Goal: Information Seeking & Learning: Learn about a topic

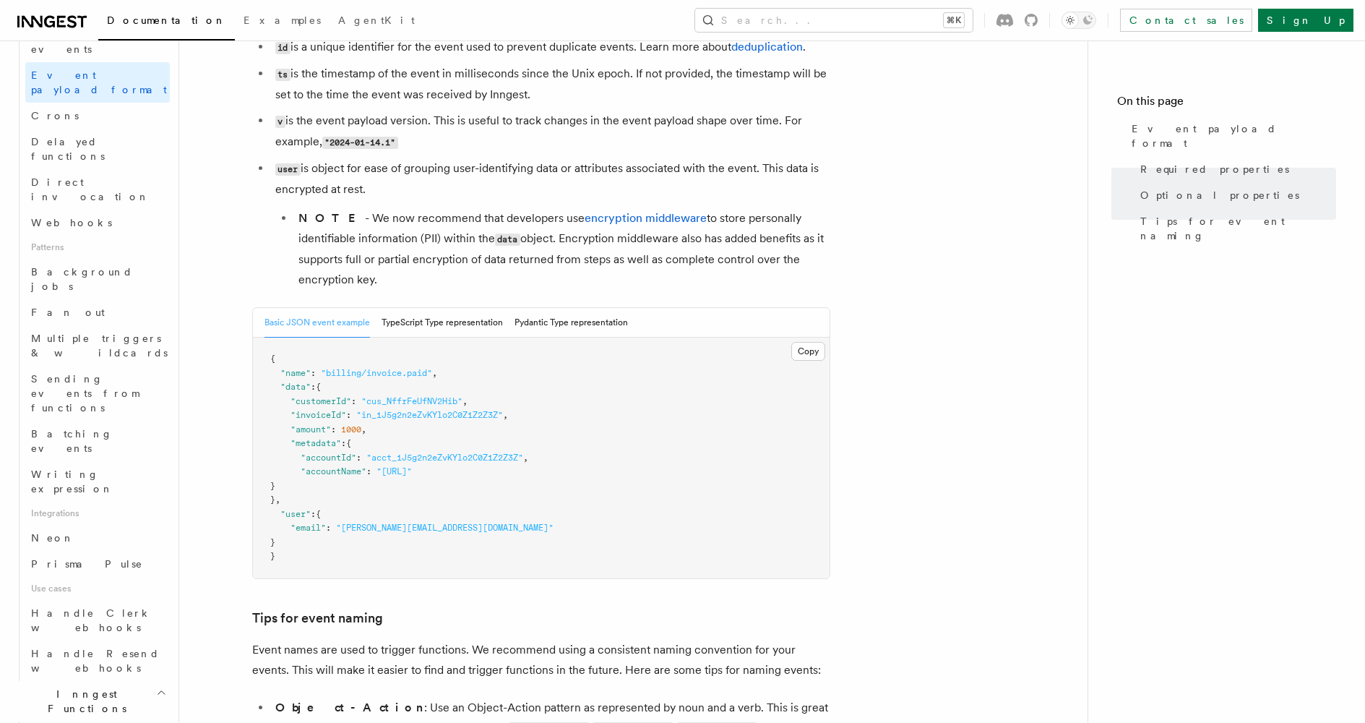
scroll to position [615, 0]
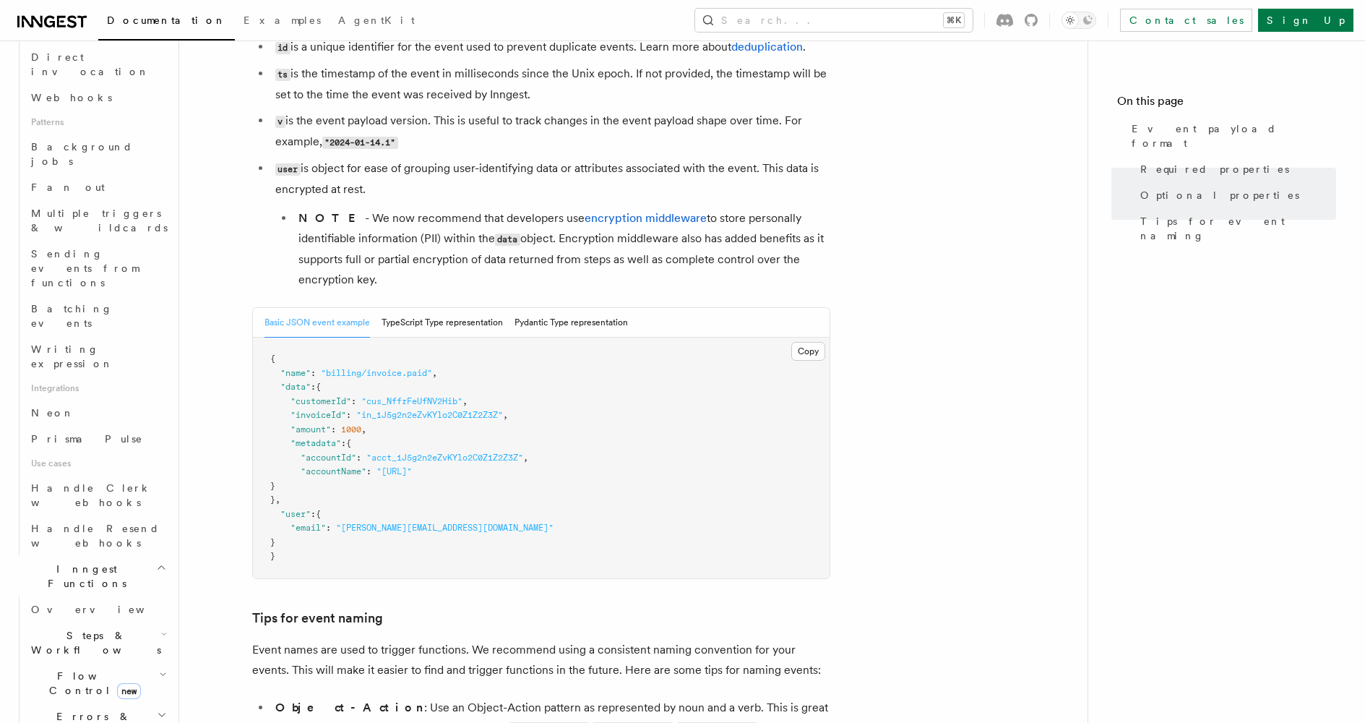
click at [90, 628] on span "Steps & Workflows" at bounding box center [93, 642] width 136 height 29
click at [75, 715] on link "Sleeps" at bounding box center [104, 728] width 131 height 26
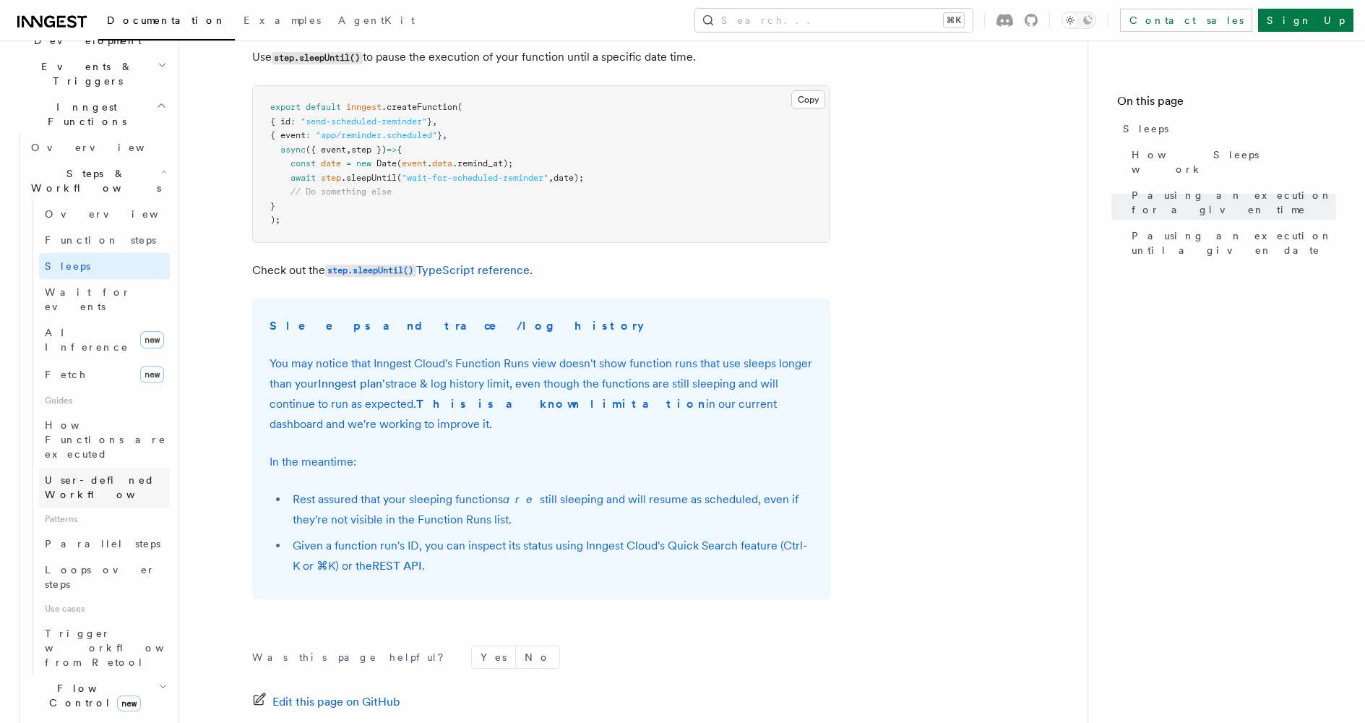
scroll to position [356, 0]
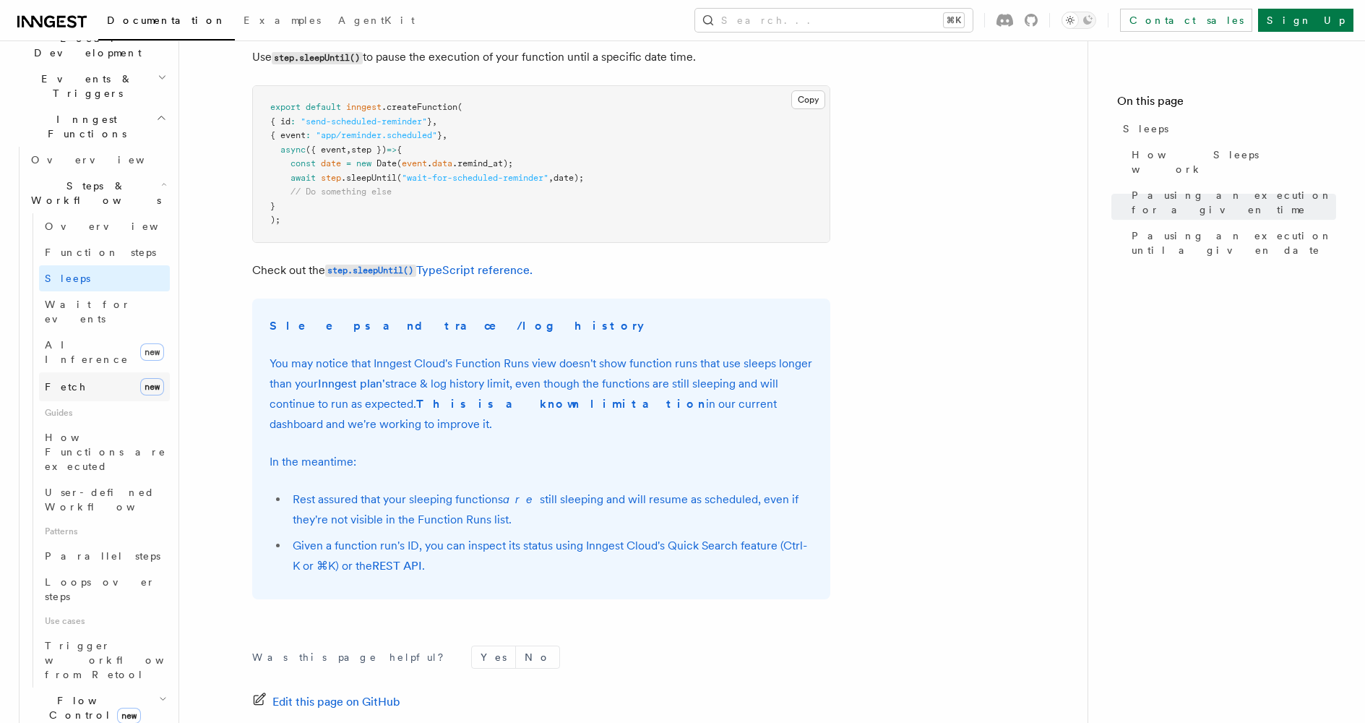
click at [97, 372] on link "Fetch new" at bounding box center [104, 386] width 131 height 29
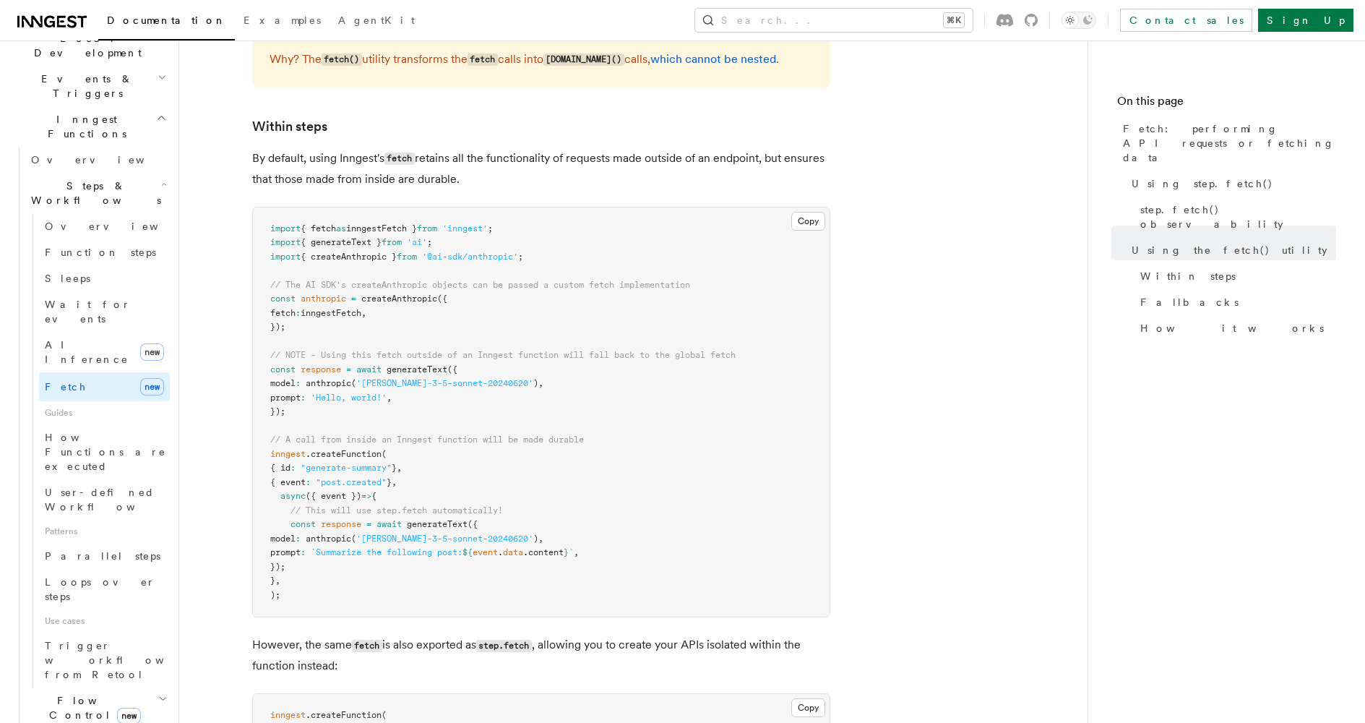
scroll to position [2173, 0]
click at [110, 543] on link "Parallel steps" at bounding box center [104, 556] width 131 height 26
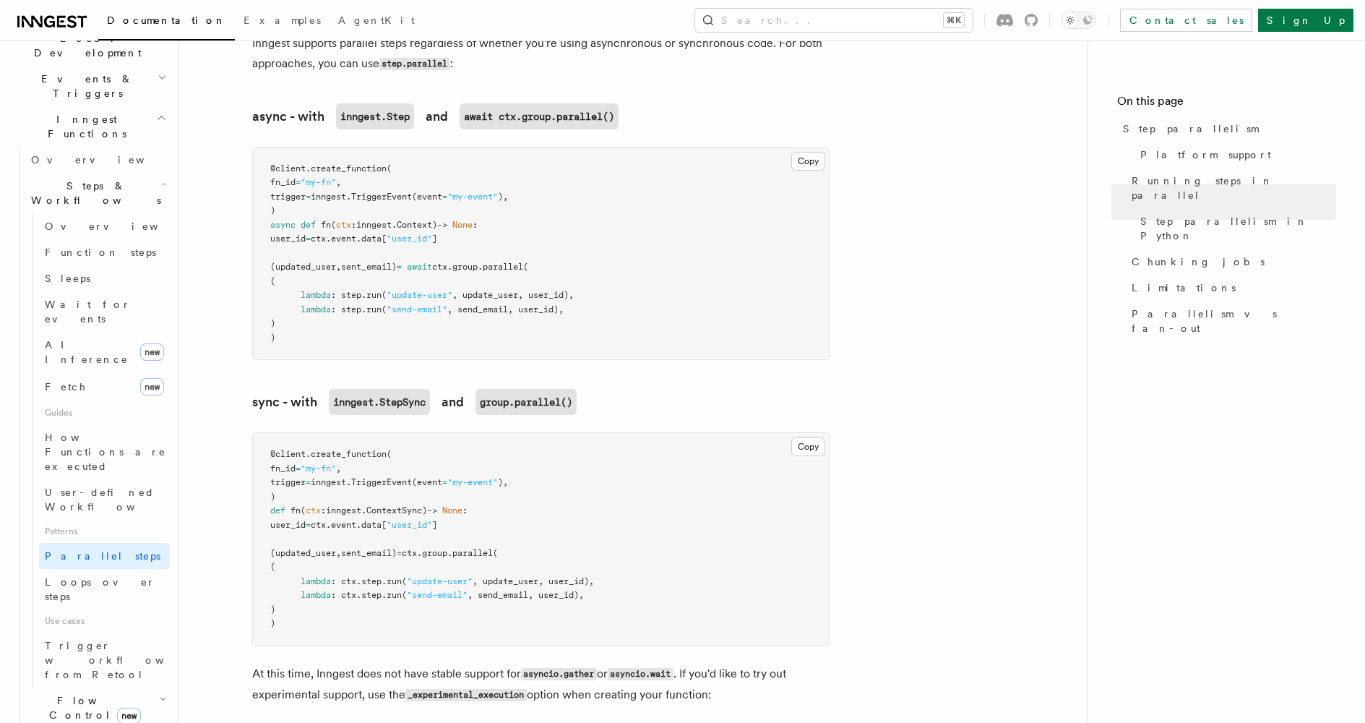
scroll to position [1131, 0]
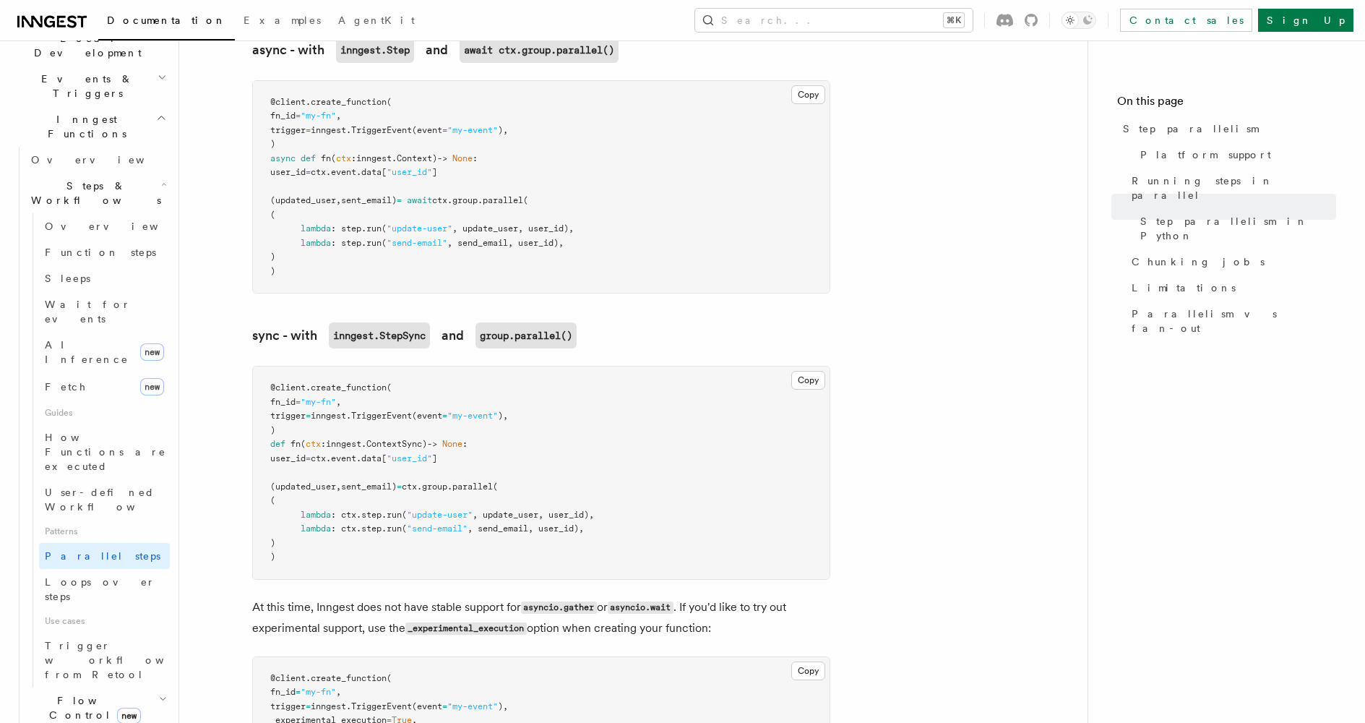
click at [149, 687] on h2 "Flow Control new" at bounding box center [97, 707] width 145 height 40
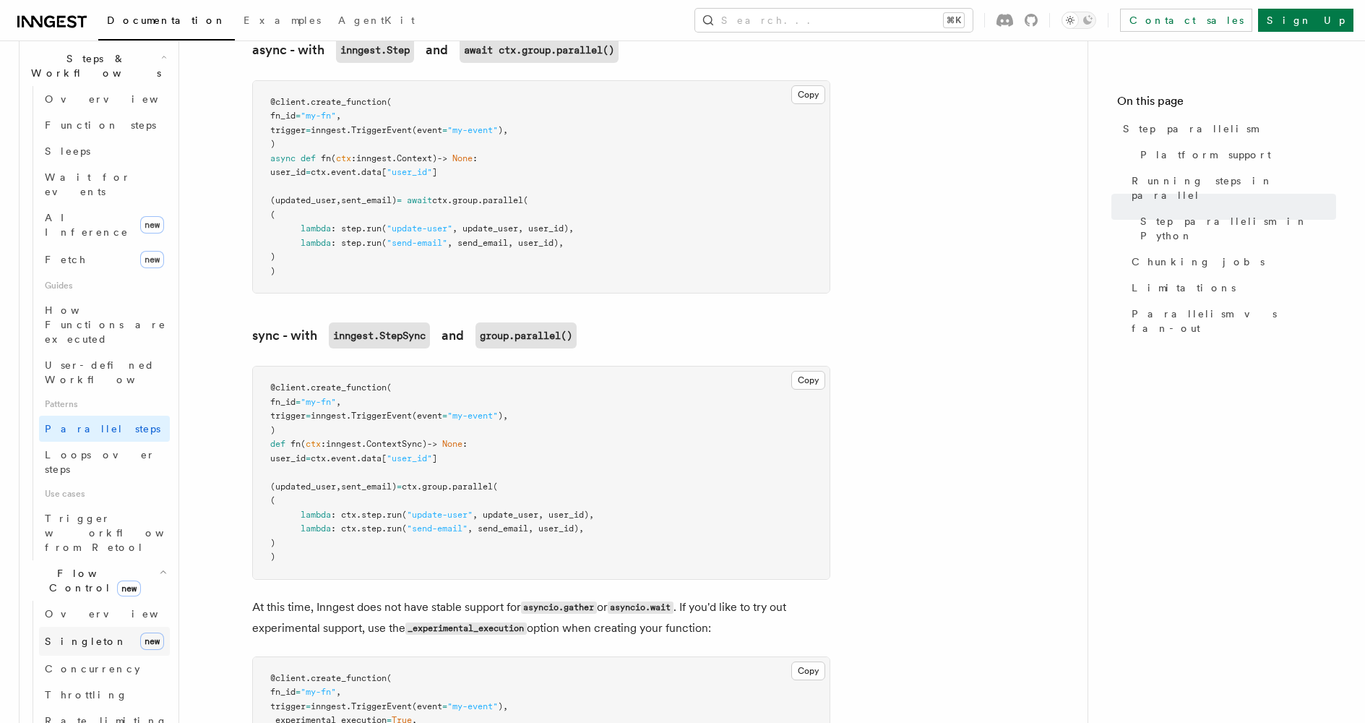
scroll to position [497, 0]
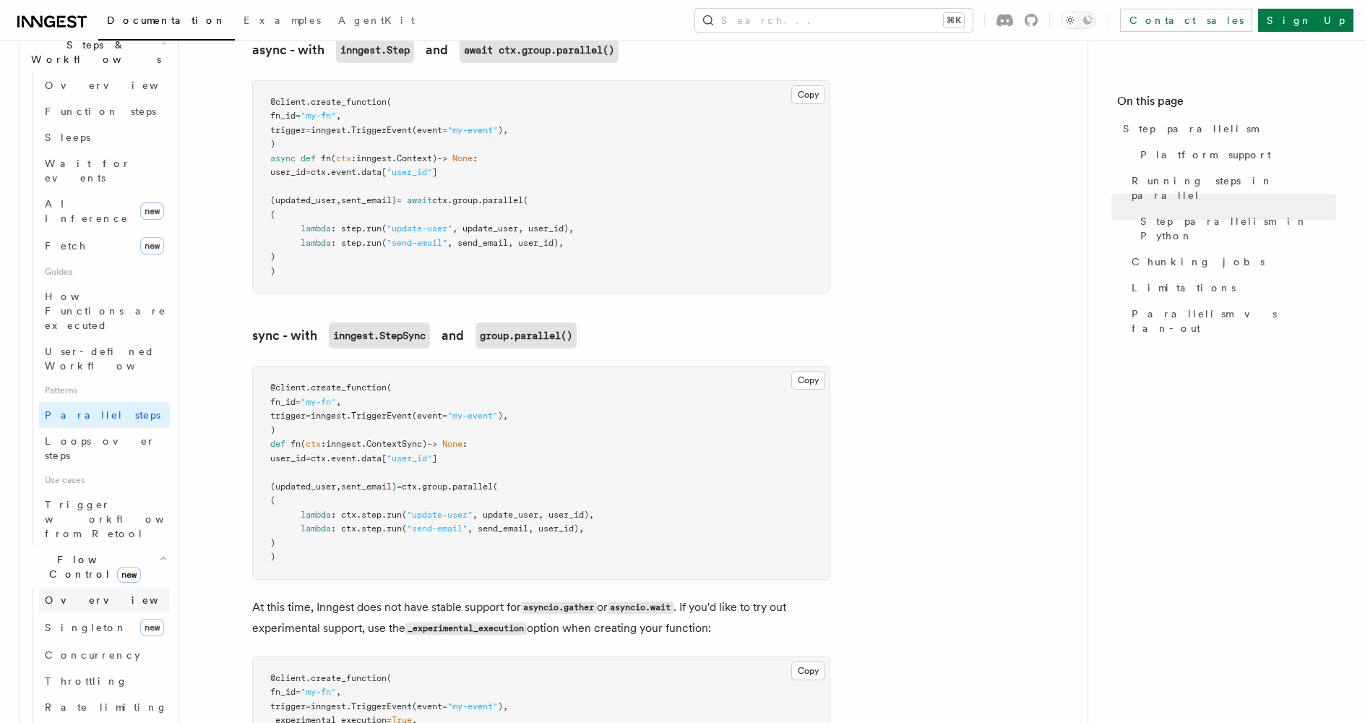
click at [69, 594] on span "Overview" at bounding box center [119, 600] width 149 height 12
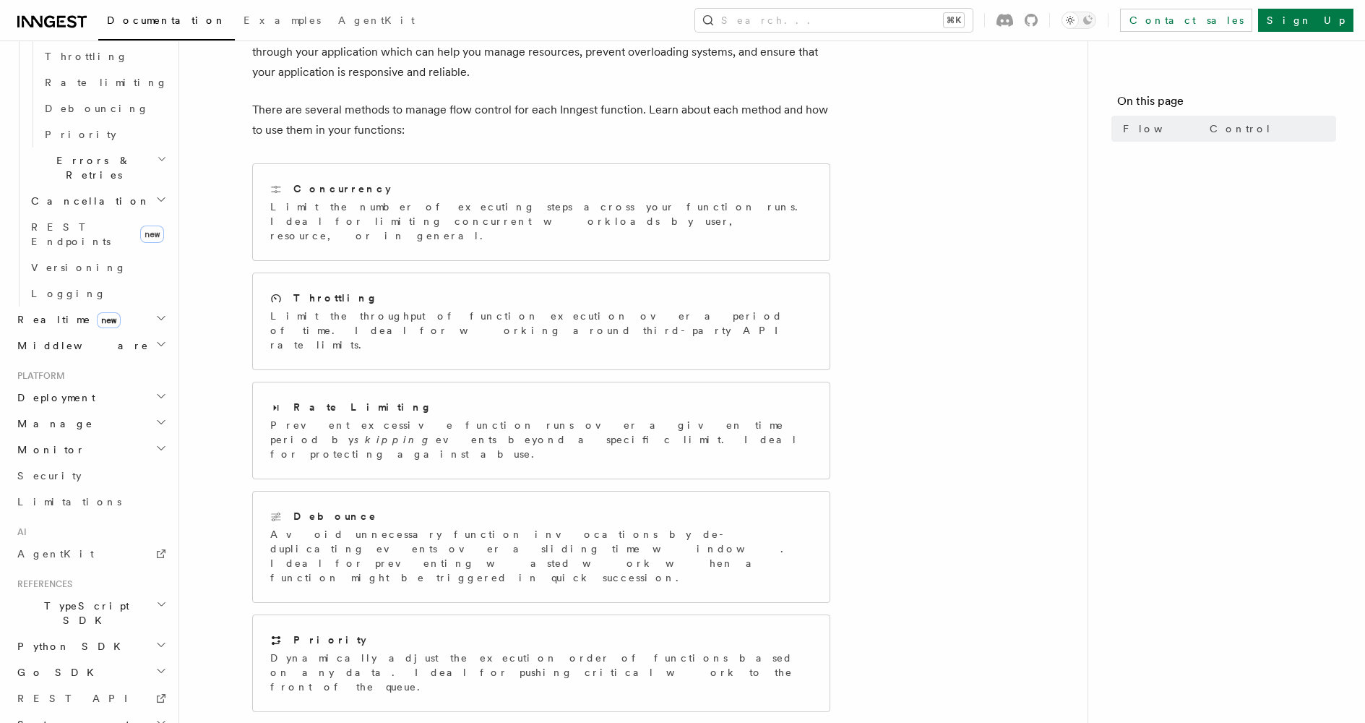
scroll to position [200, 0]
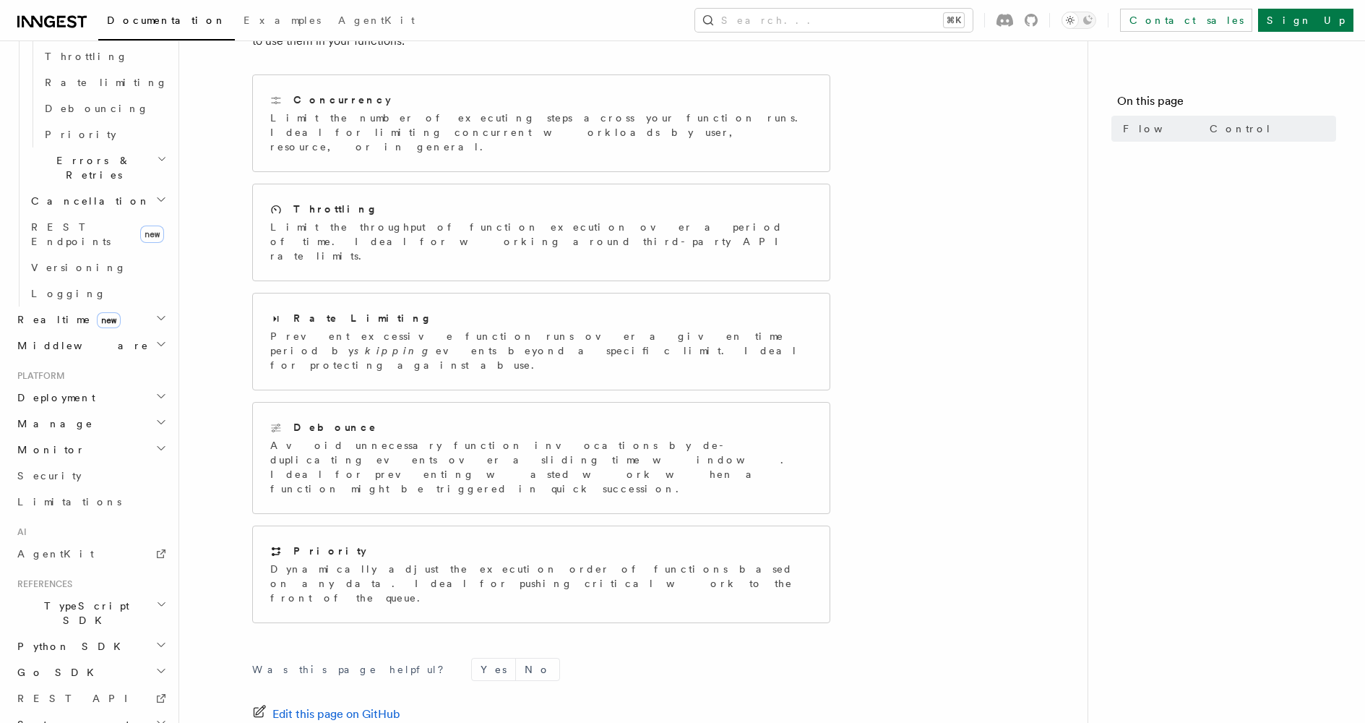
click at [156, 598] on icon "button" at bounding box center [161, 604] width 11 height 12
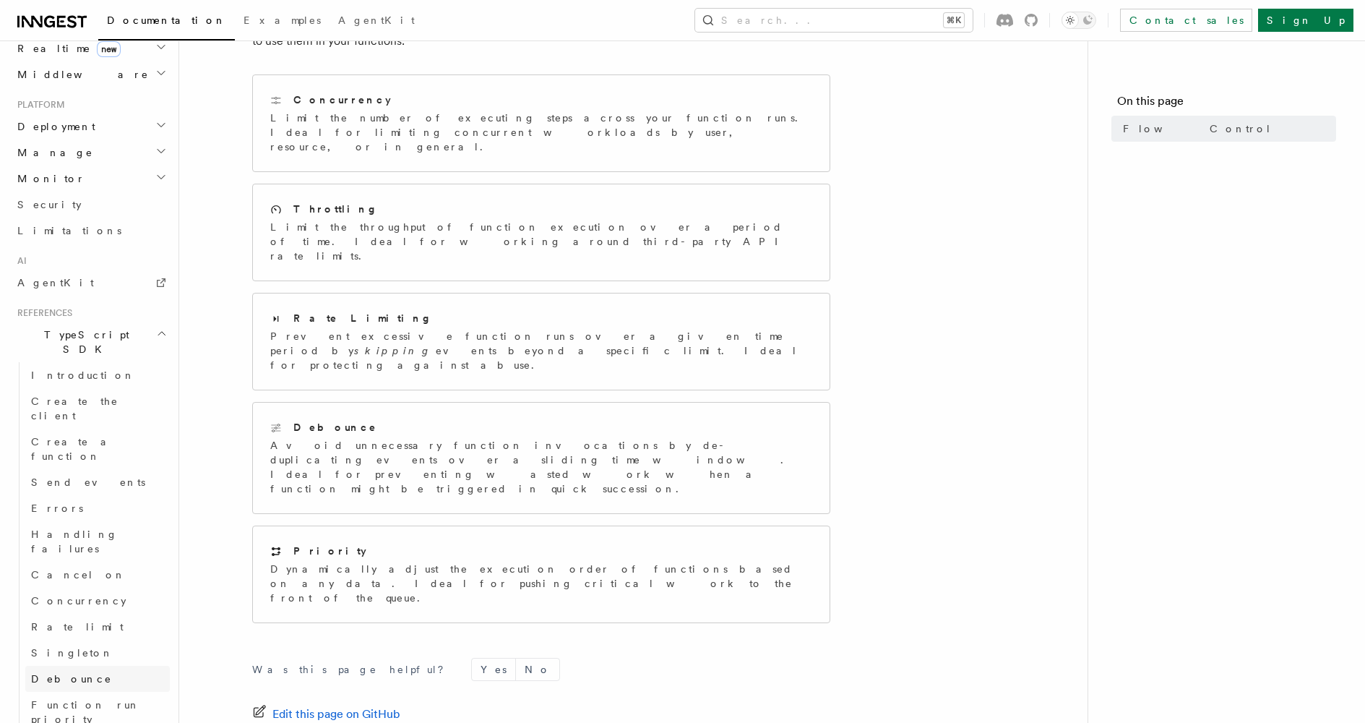
scroll to position [928, 0]
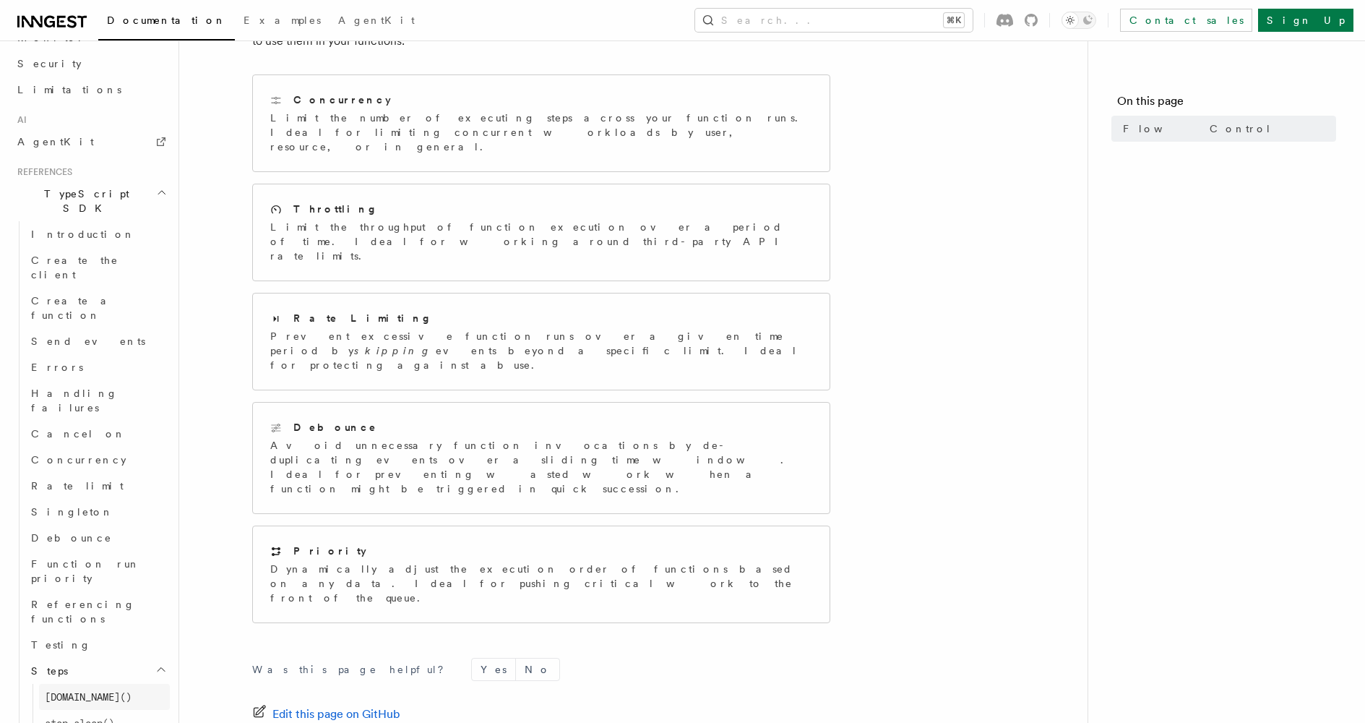
scroll to position [1070, 0]
click at [96, 679] on span "[DOMAIN_NAME]()" at bounding box center [88, 686] width 87 height 14
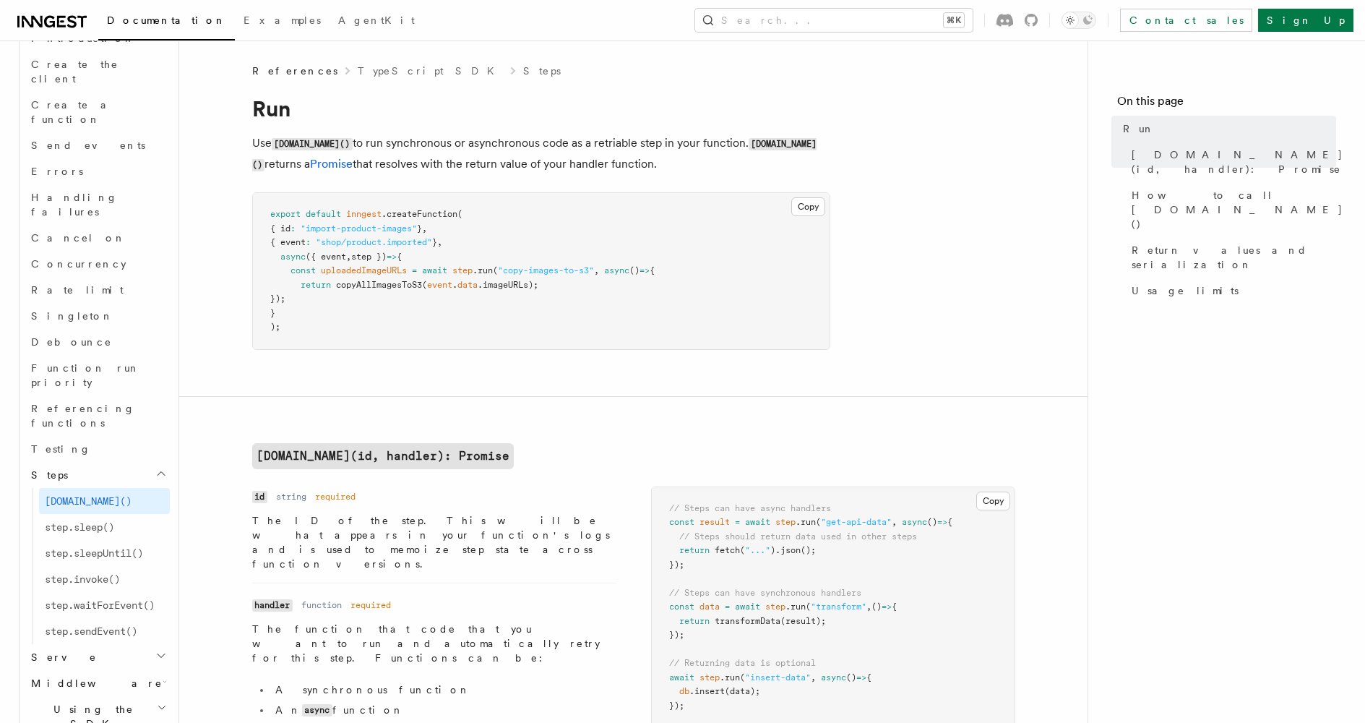
click at [155, 650] on icon "button" at bounding box center [161, 656] width 12 height 12
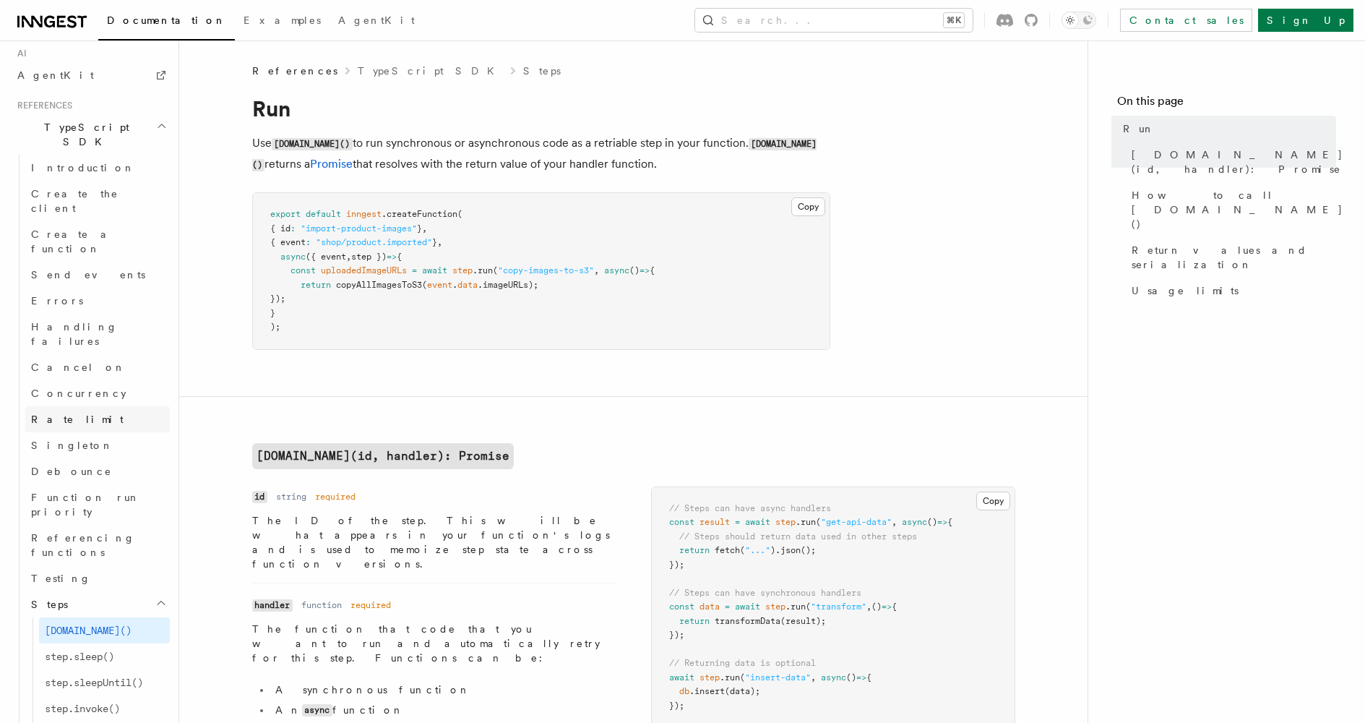
scroll to position [859, 0]
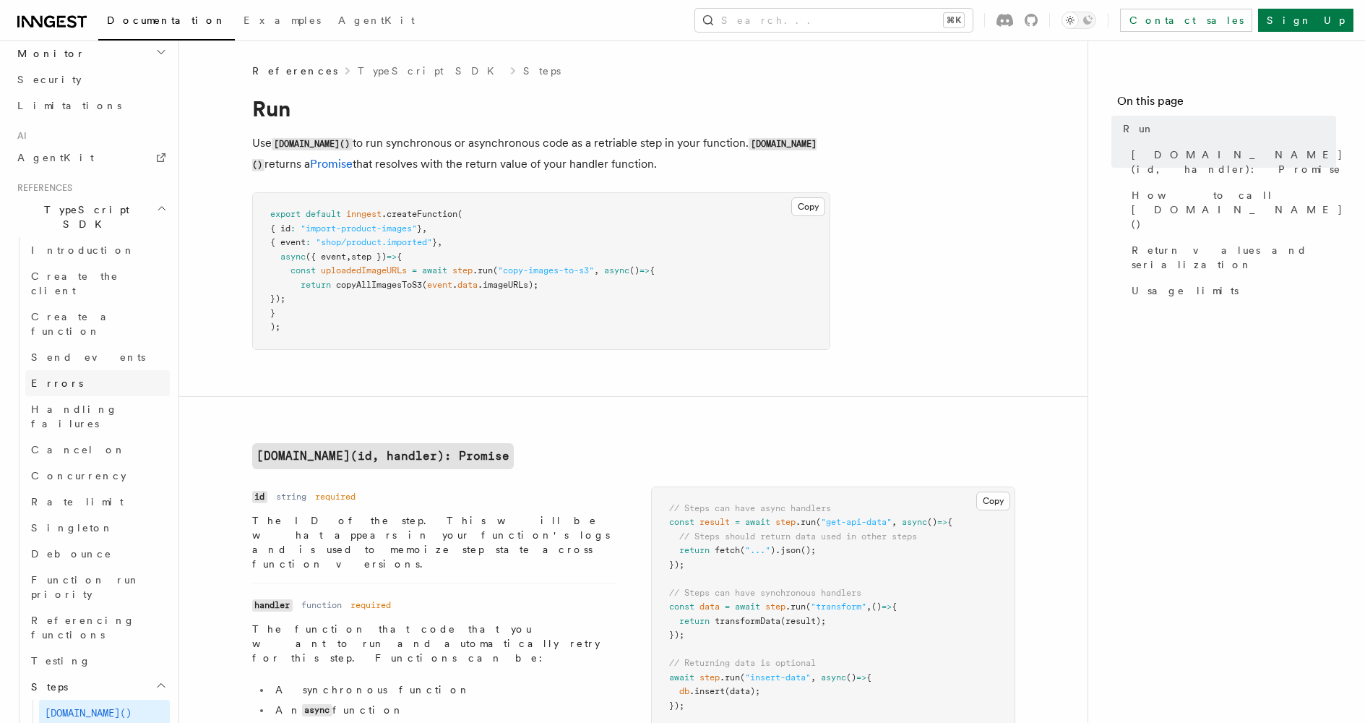
click at [90, 370] on link "Errors" at bounding box center [97, 383] width 145 height 26
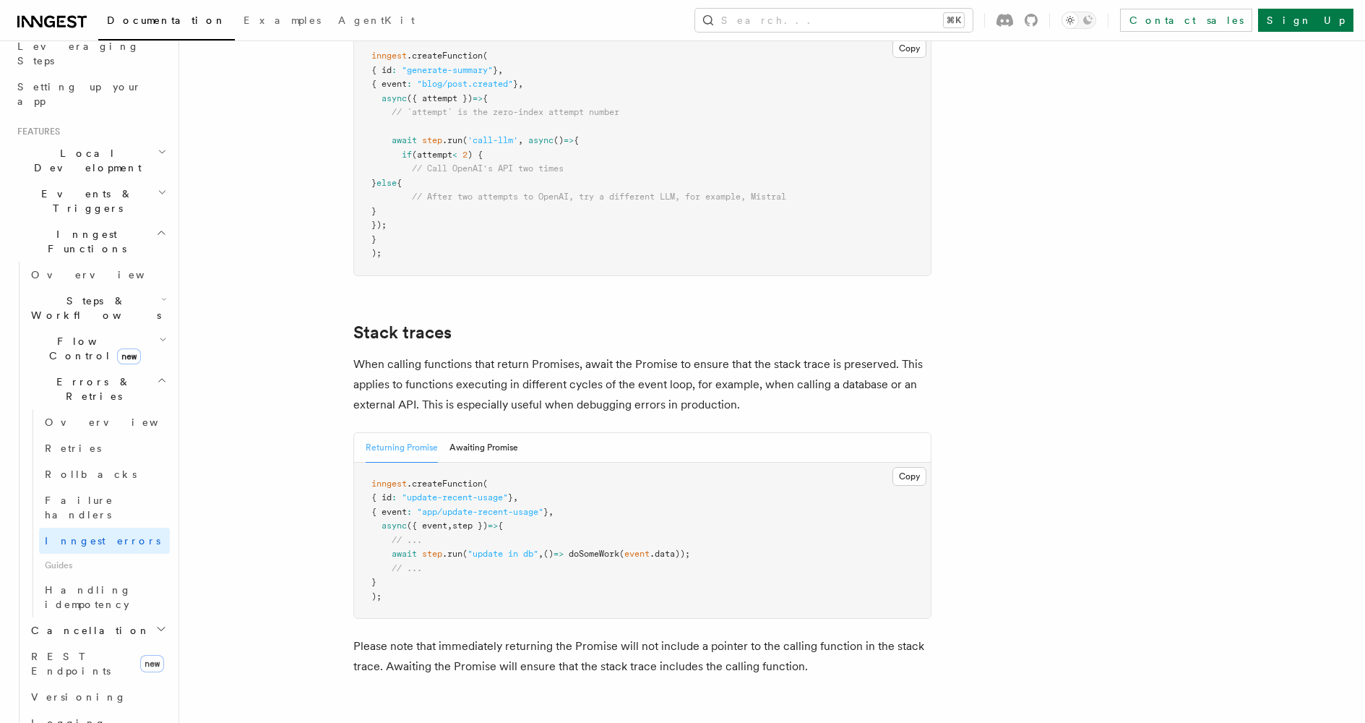
scroll to position [3143, 0]
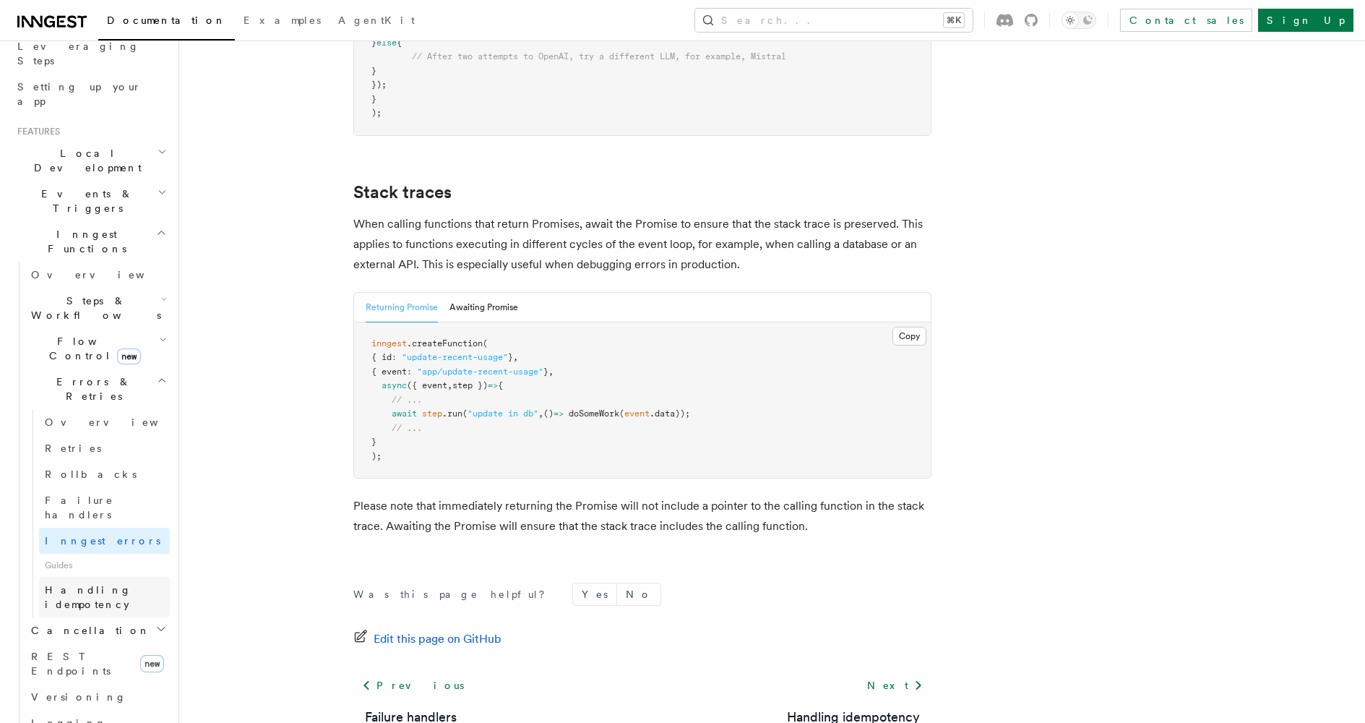
click at [124, 584] on span "Handling idempotency" at bounding box center [88, 597] width 87 height 26
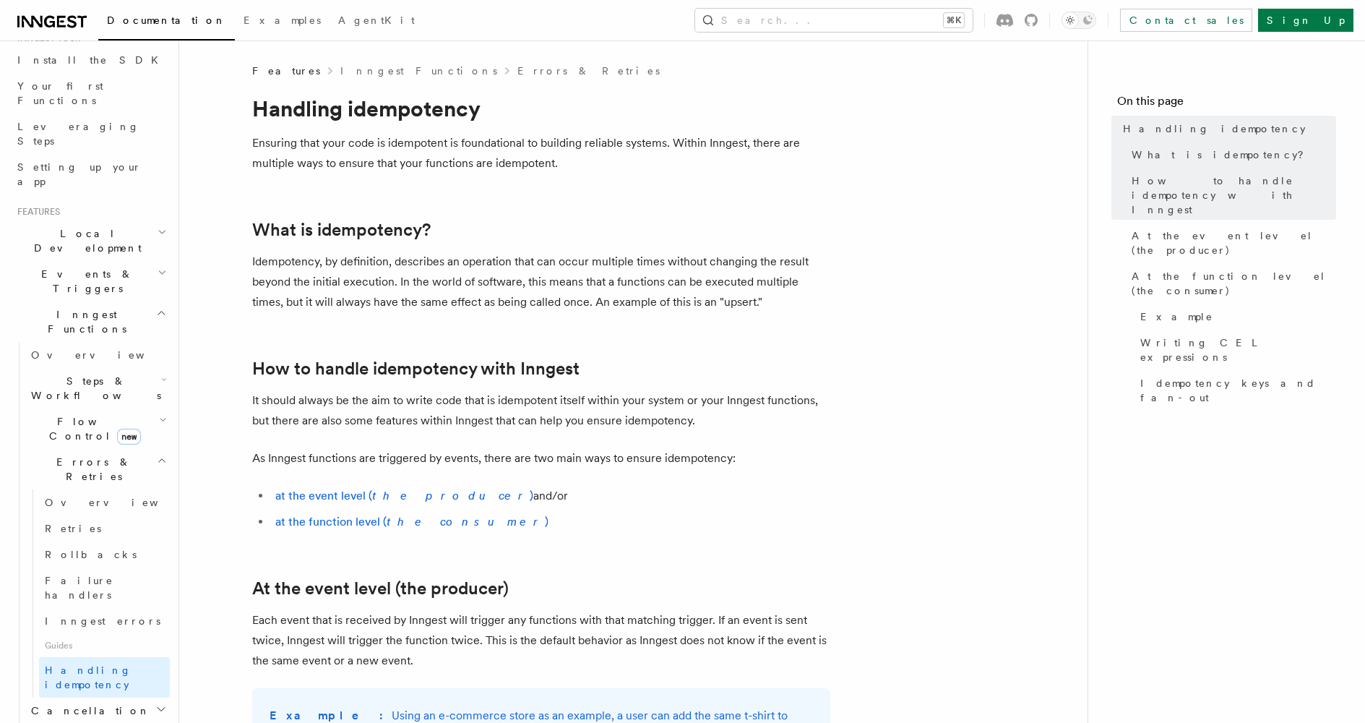
scroll to position [98, 0]
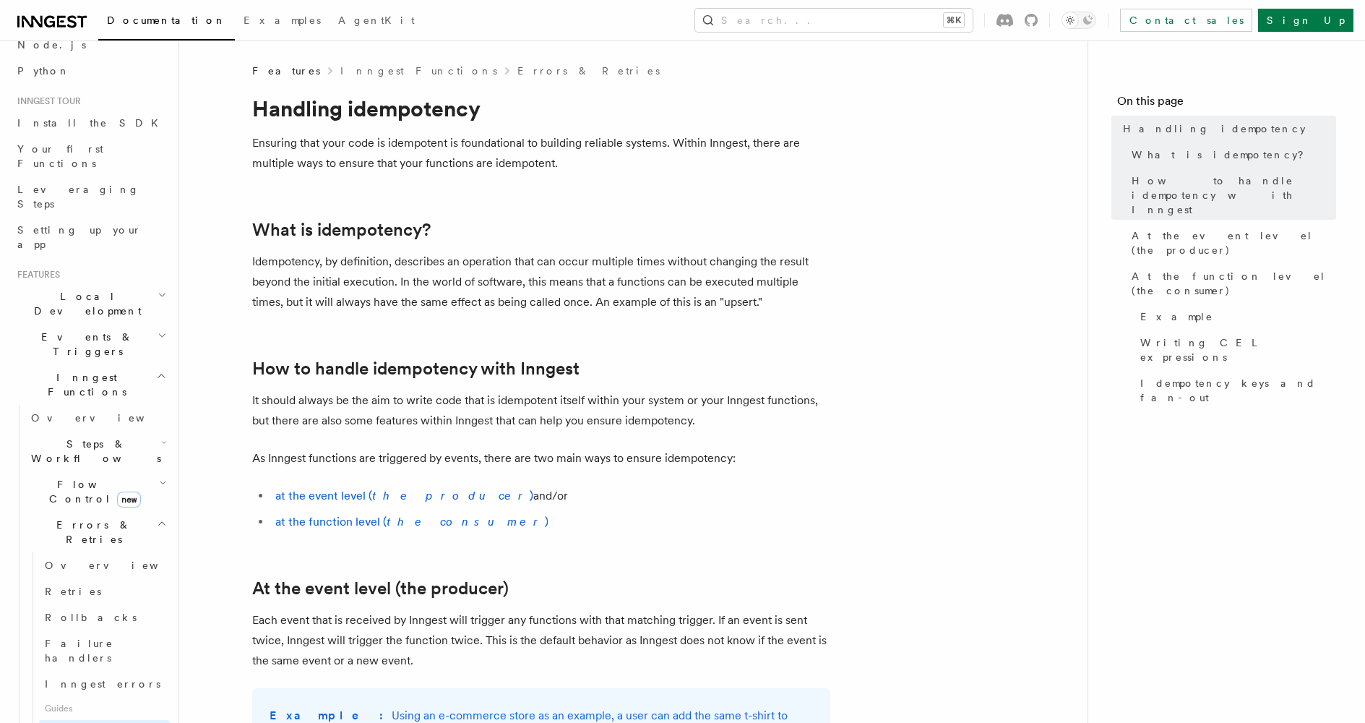
click at [161, 437] on icon "button" at bounding box center [164, 443] width 6 height 12
click at [82, 504] on span "Function steps" at bounding box center [100, 510] width 111 height 12
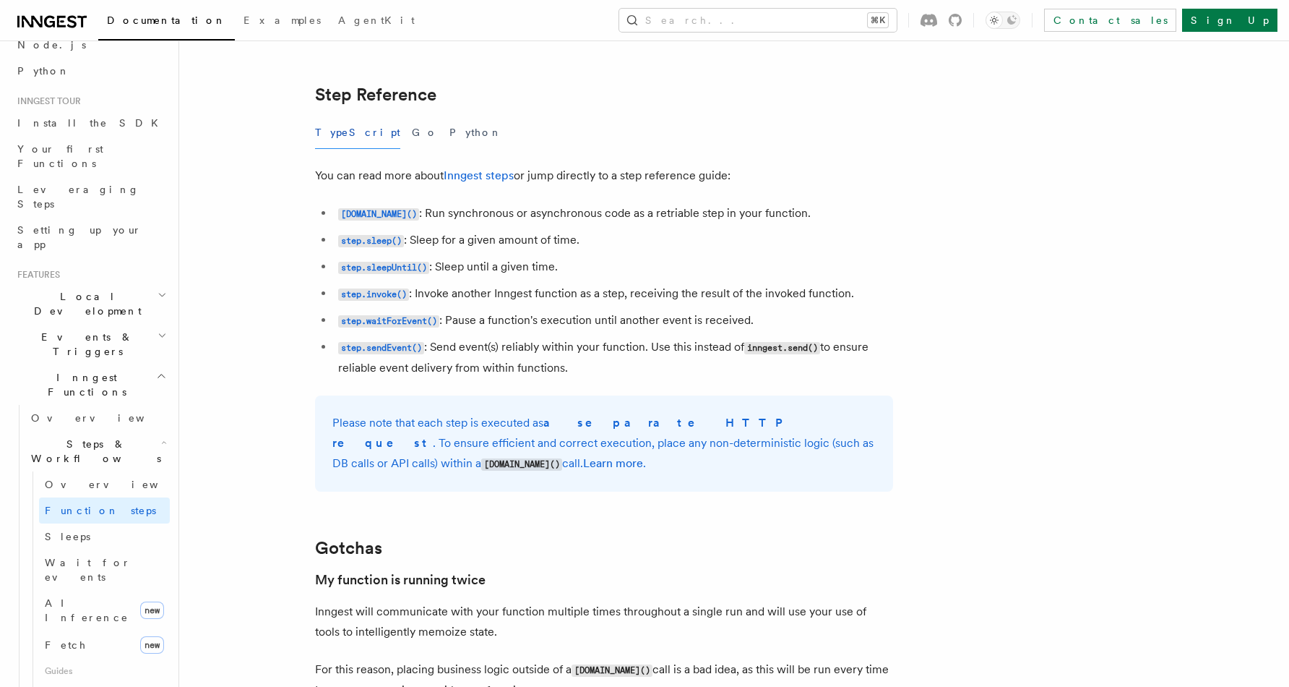
scroll to position [2534, 0]
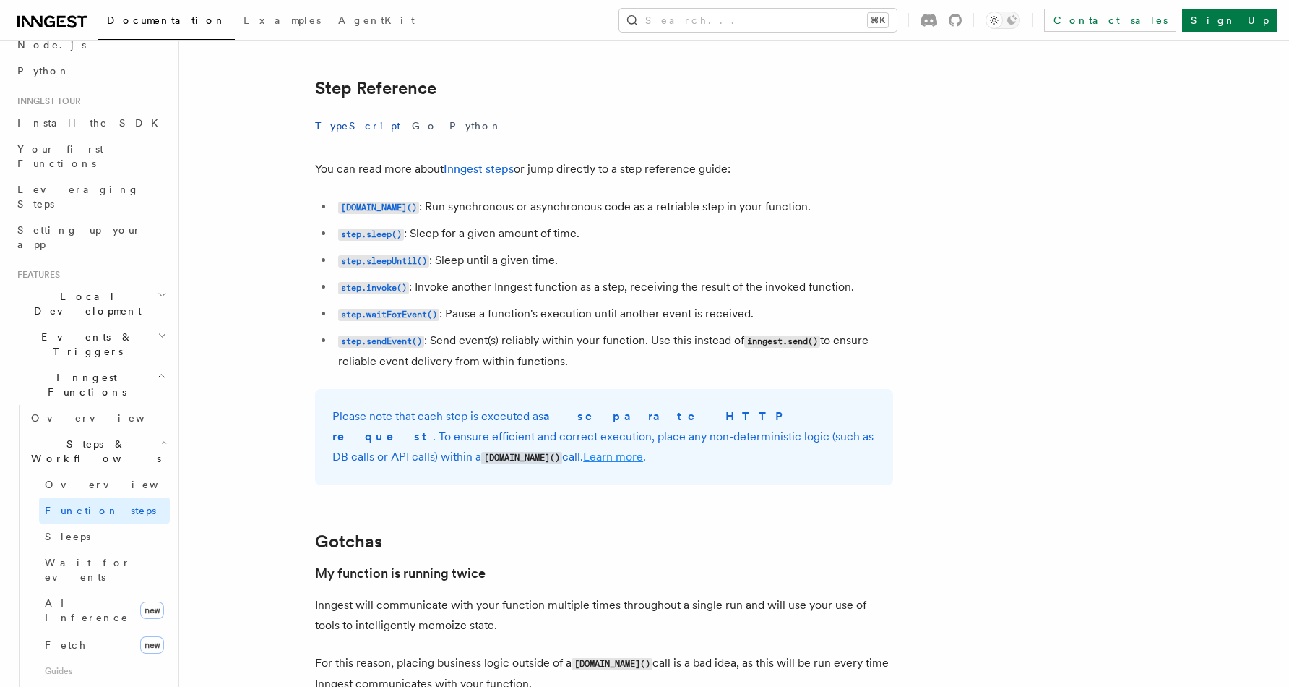
click at [643, 450] on link "Learn more" at bounding box center [613, 457] width 60 height 14
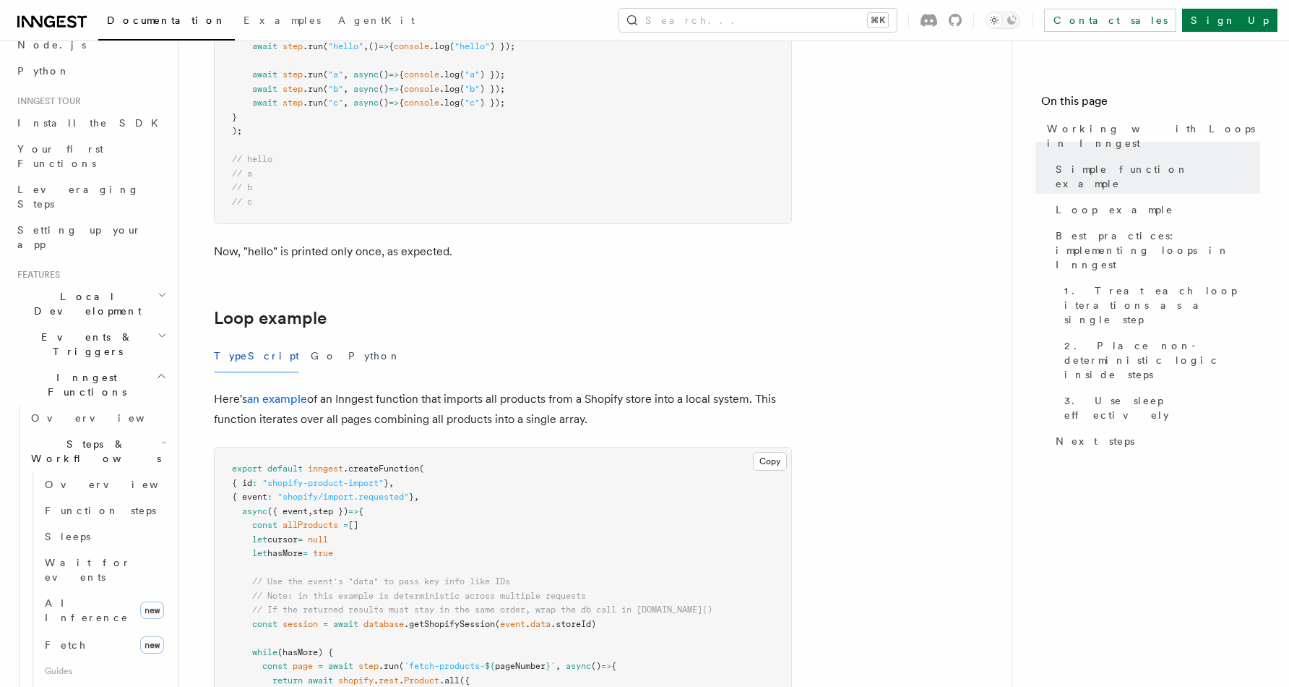
scroll to position [1104, 0]
